Goal: Task Accomplishment & Management: Manage account settings

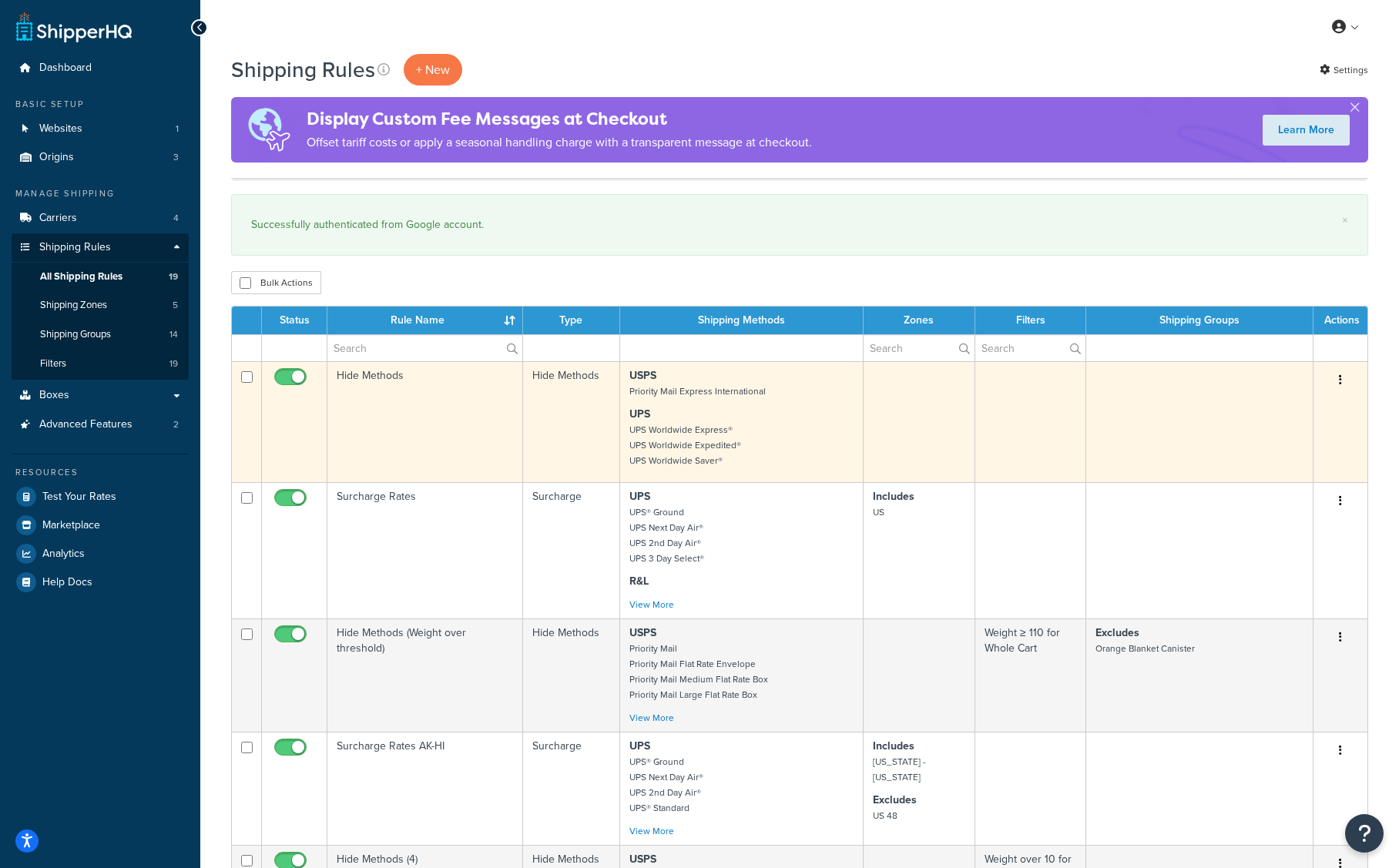
scroll to position [1047, 0]
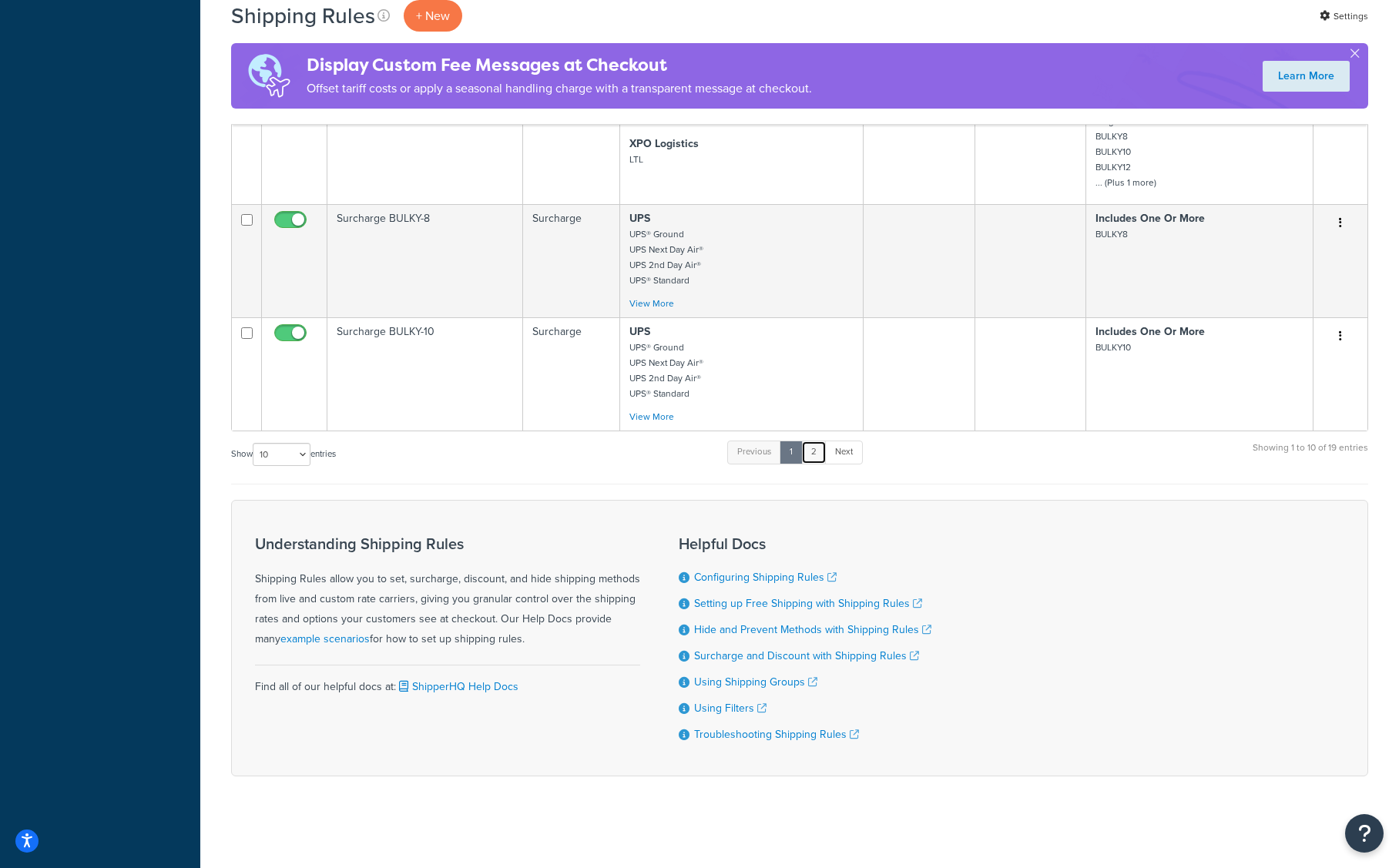
click at [814, 448] on link "2" at bounding box center [813, 452] width 26 height 23
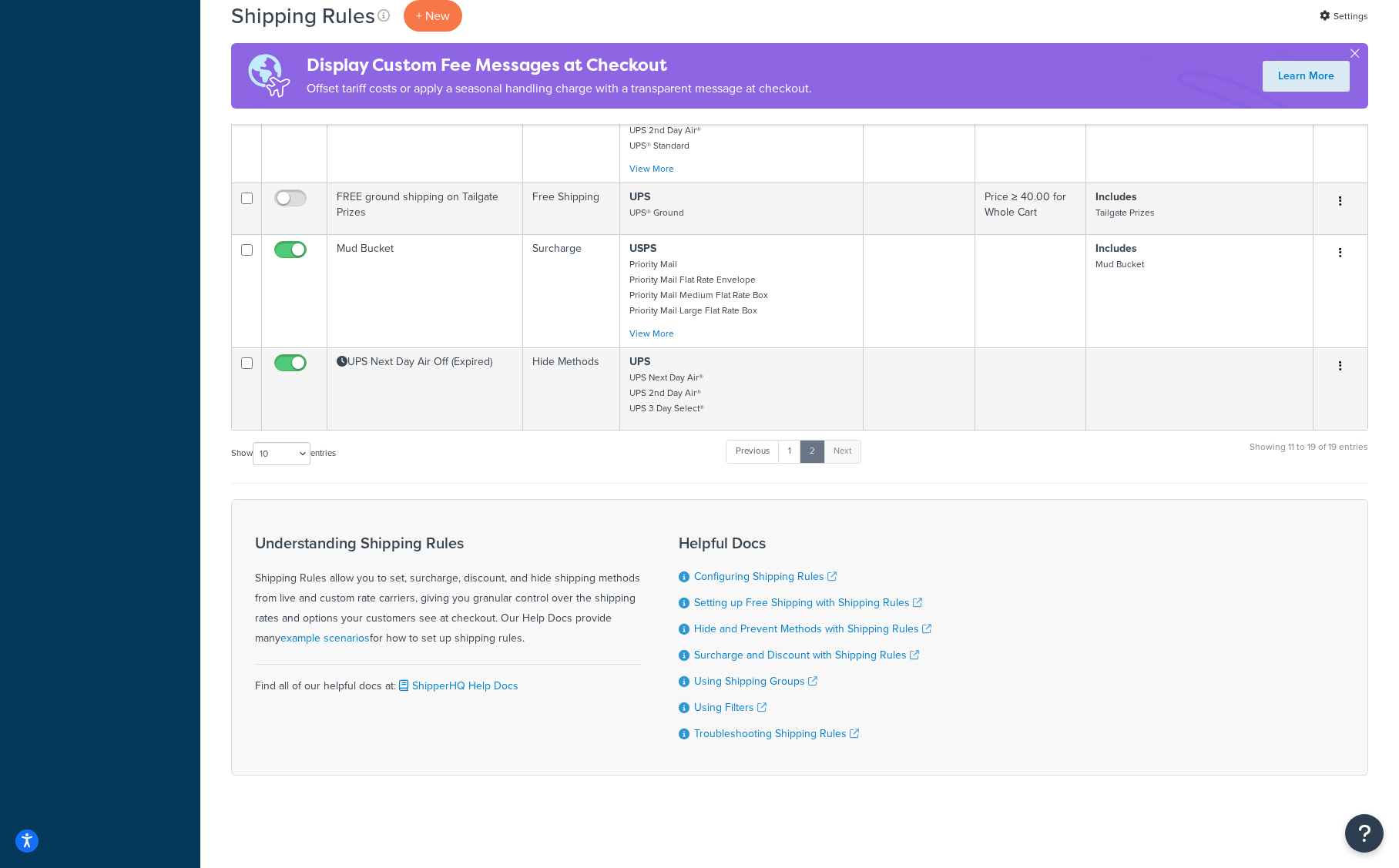
scroll to position [788, 0]
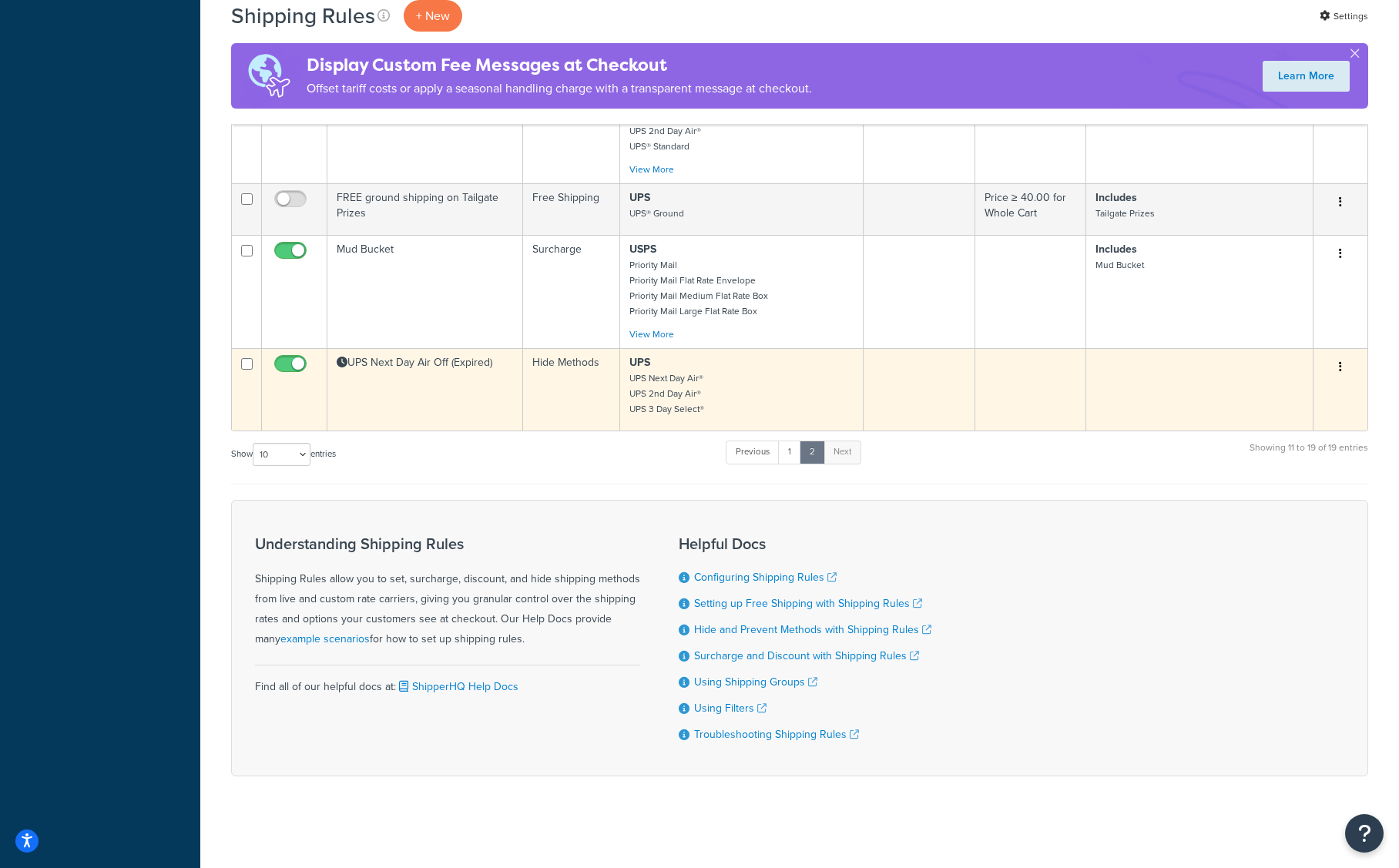
click at [484, 410] on td "UPS Next Day Air Off (Expired)" at bounding box center [425, 389] width 195 height 82
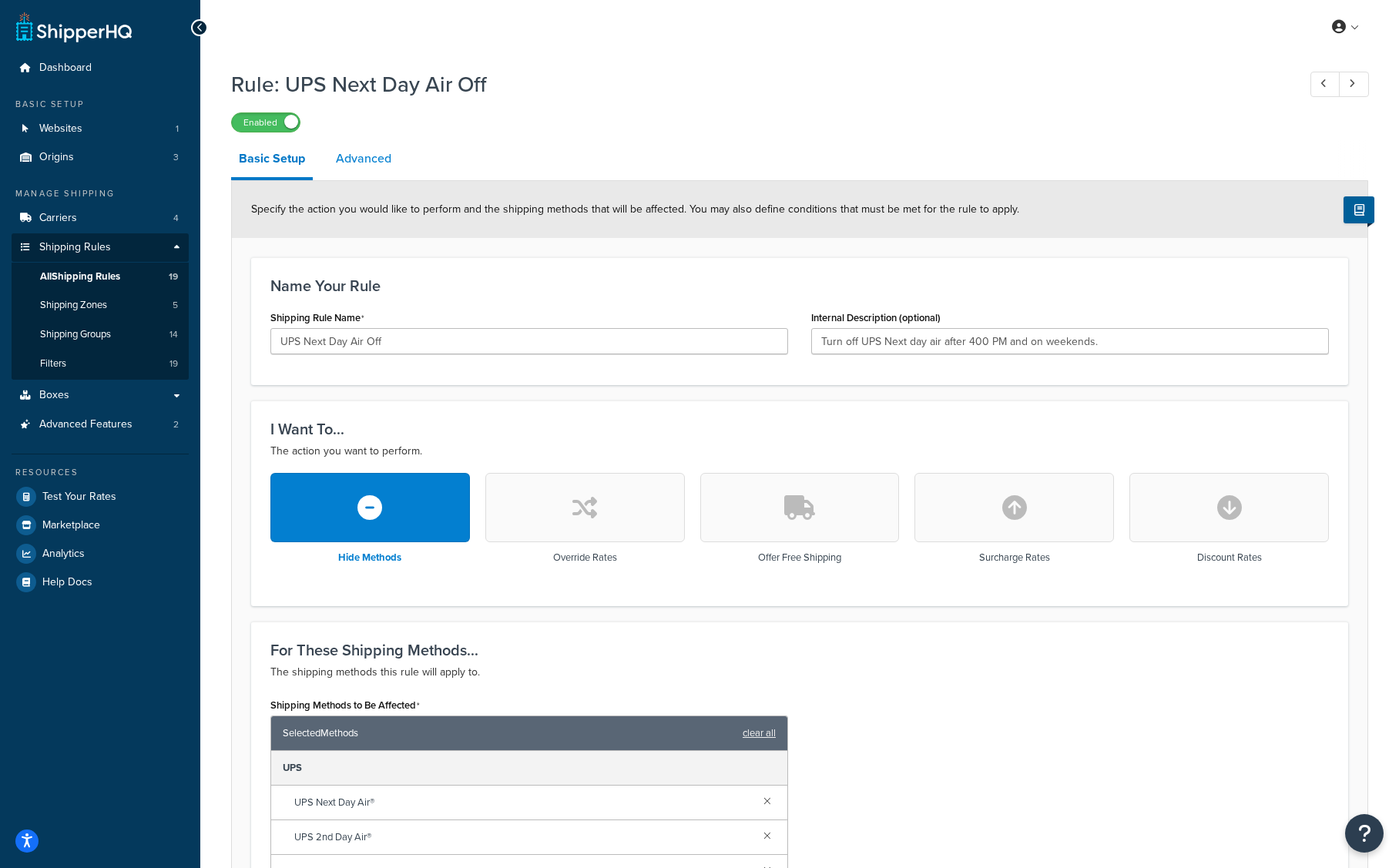
click at [361, 159] on link "Advanced" at bounding box center [363, 159] width 71 height 37
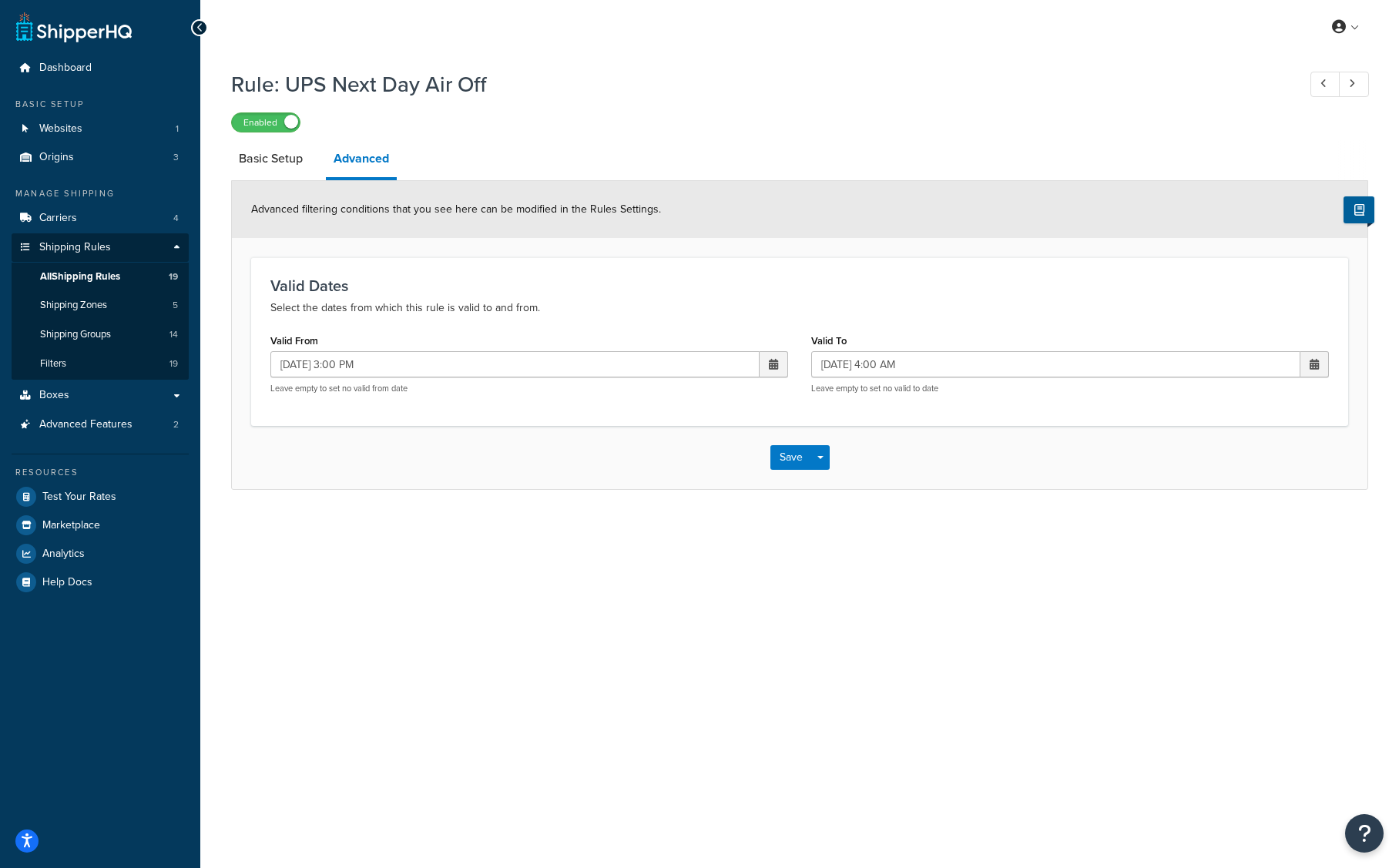
click at [767, 361] on span at bounding box center [774, 364] width 29 height 26
click at [635, 531] on td "29" at bounding box center [639, 533] width 26 height 23
type input "09/29/2025 3:00 PM"
click at [1311, 367] on span at bounding box center [1314, 364] width 9 height 11
click at [1213, 532] on td "30" at bounding box center [1206, 533] width 26 height 23
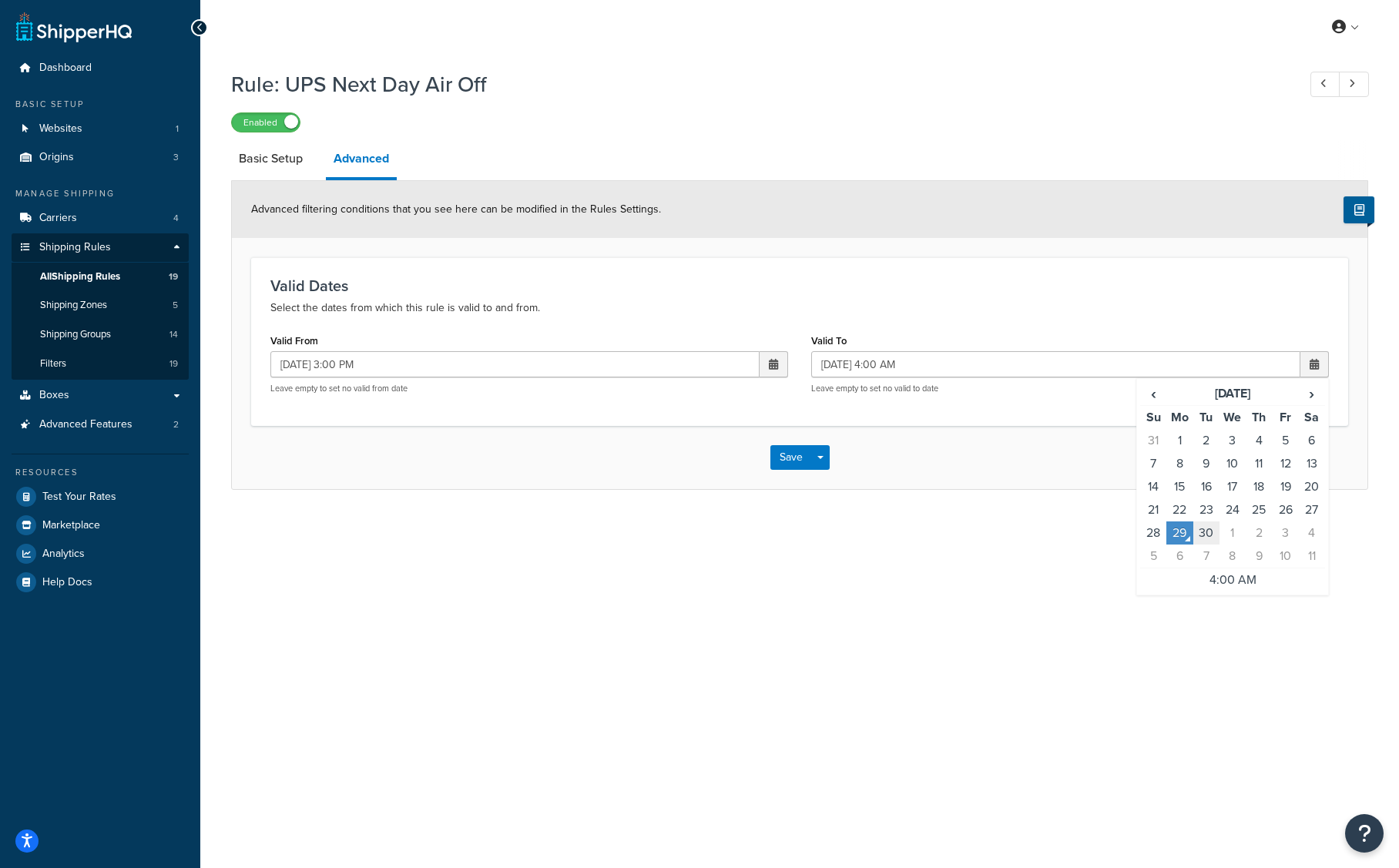
type input "09/30/2025 4:00 AM"
click at [796, 453] on button "Save" at bounding box center [791, 457] width 42 height 25
